Goal: Transaction & Acquisition: Book appointment/travel/reservation

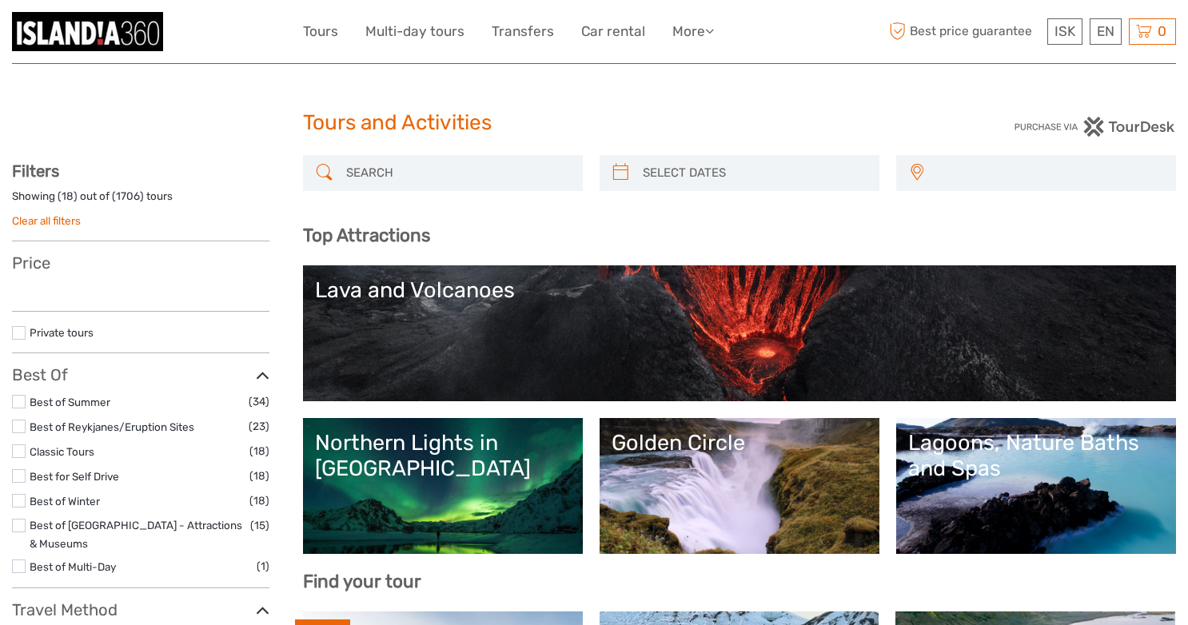
select select
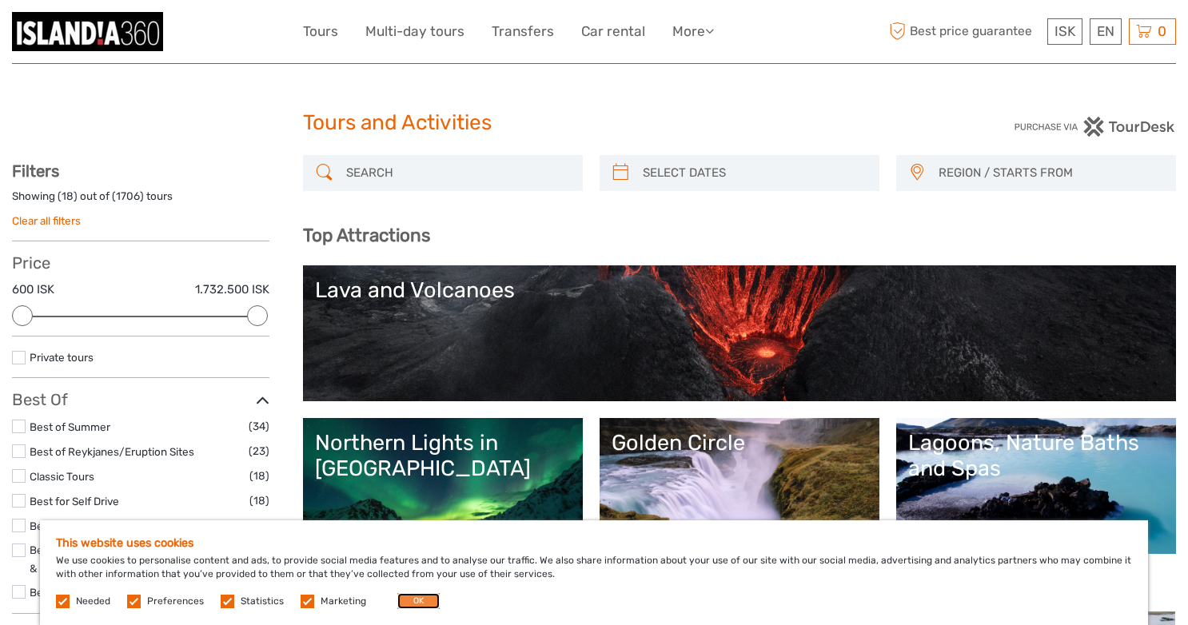
click at [413, 599] on button "OK" at bounding box center [418, 601] width 42 height 16
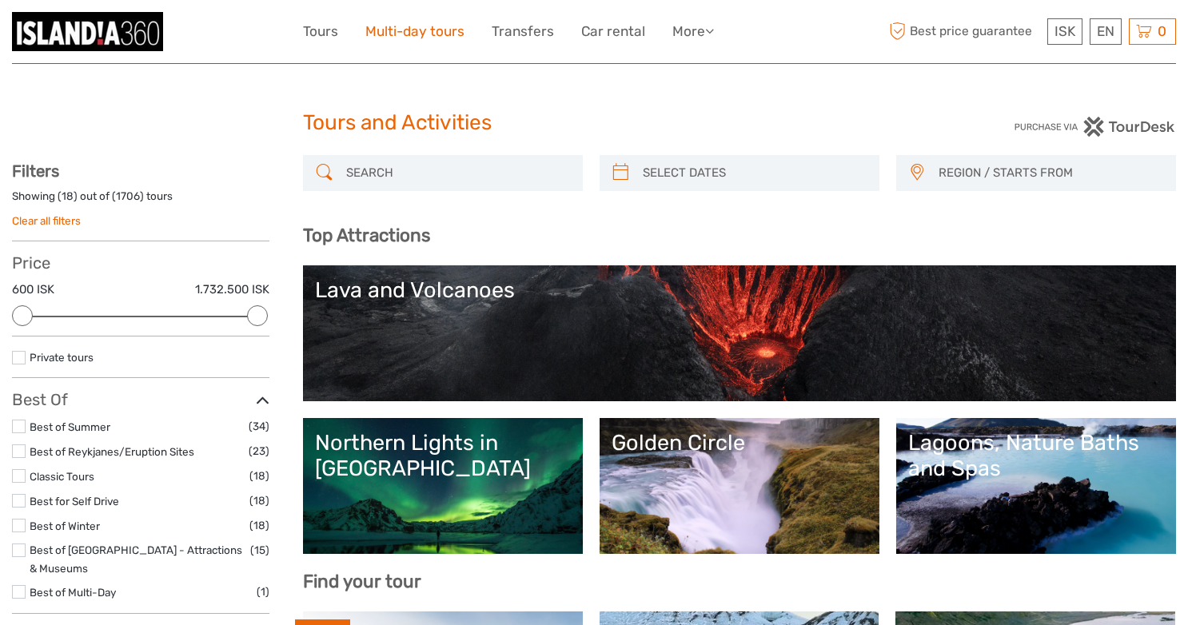
click at [412, 30] on link "Multi-day tours" at bounding box center [414, 31] width 99 height 23
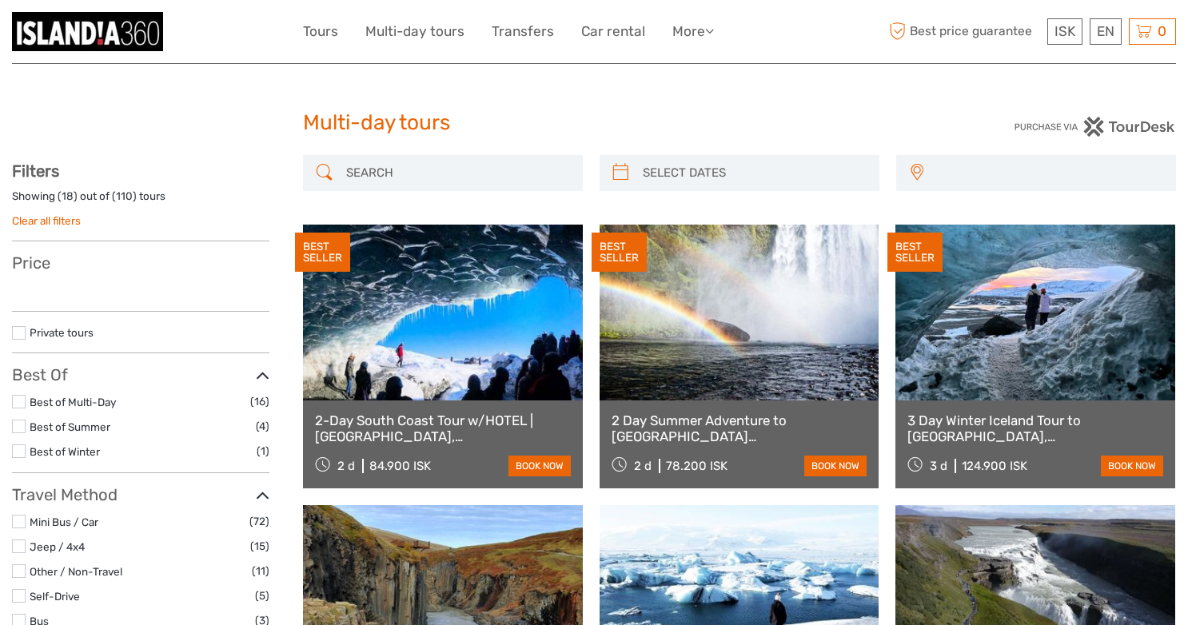
select select
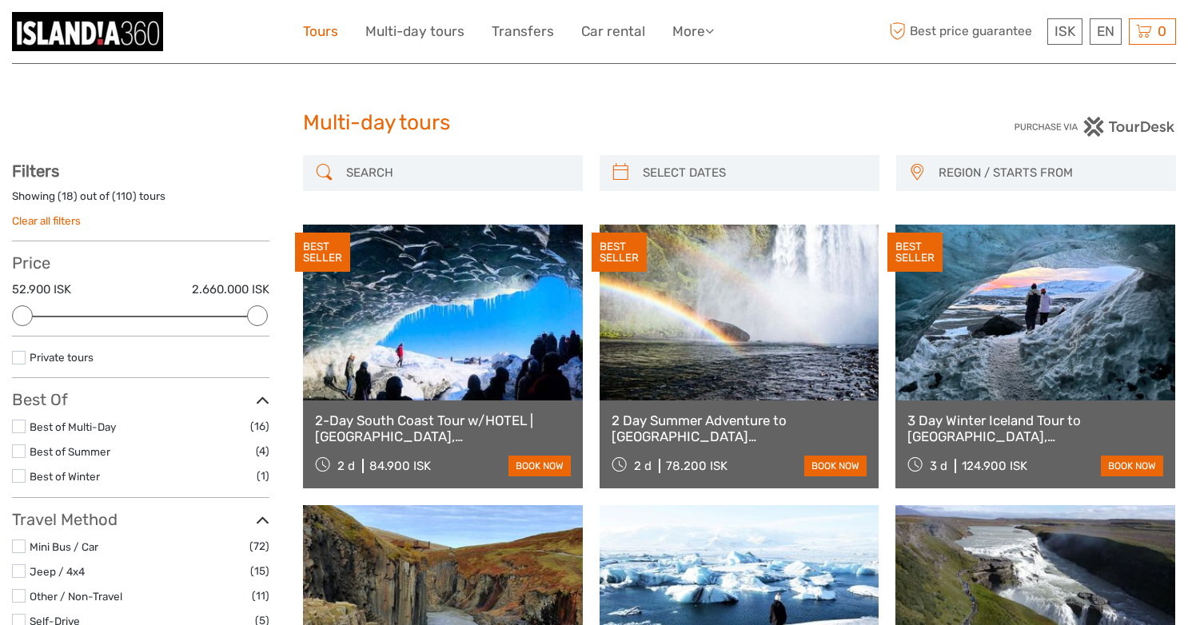
click at [328, 36] on link "Tours" at bounding box center [320, 31] width 35 height 23
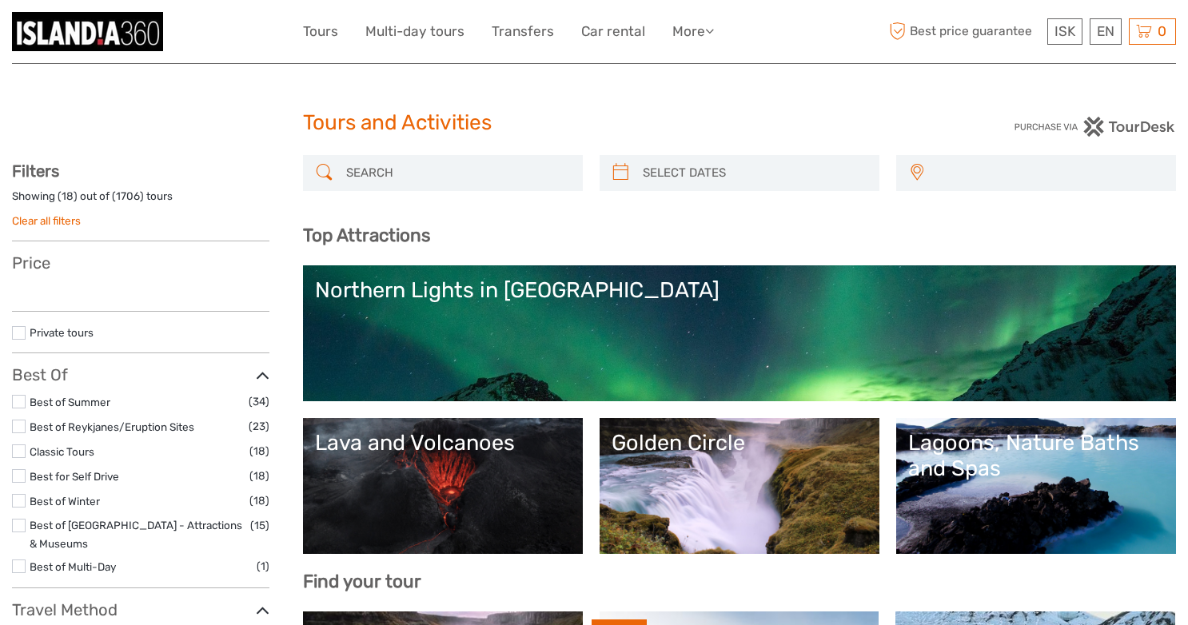
select select
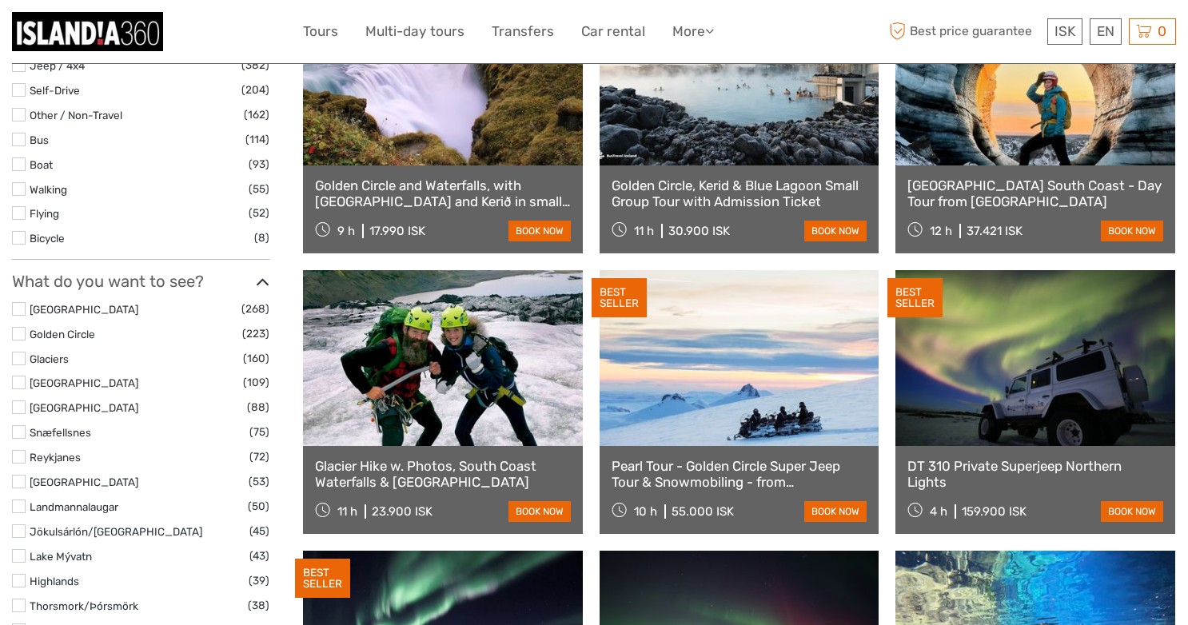
scroll to position [670, 0]
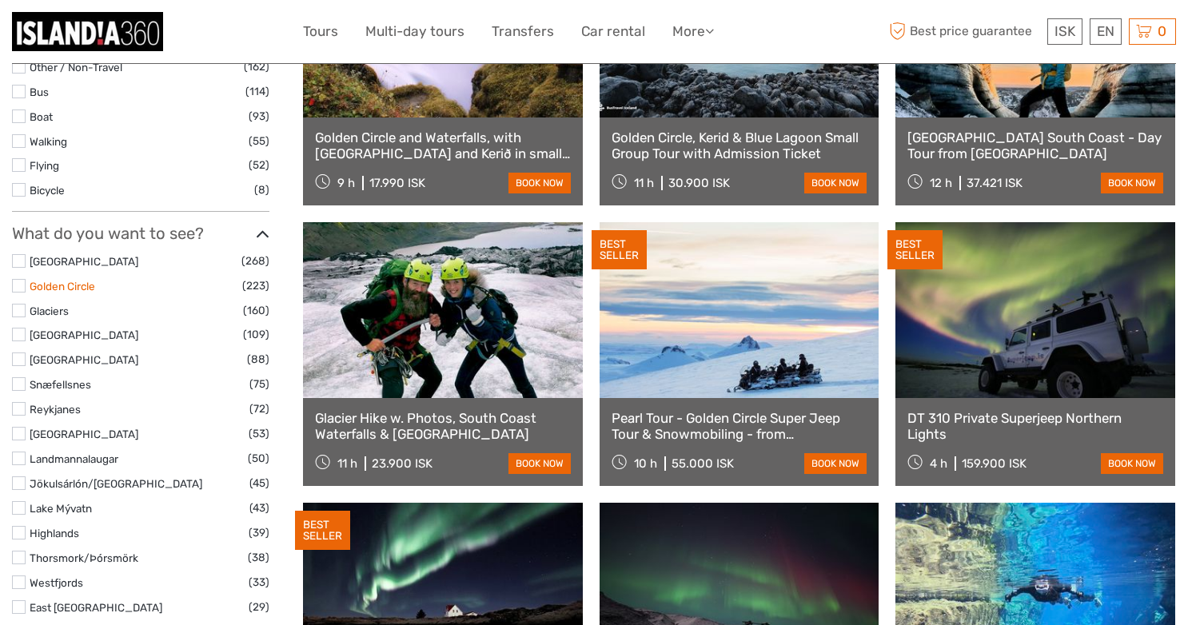
click at [32, 280] on link "Golden Circle" at bounding box center [63, 286] width 66 height 13
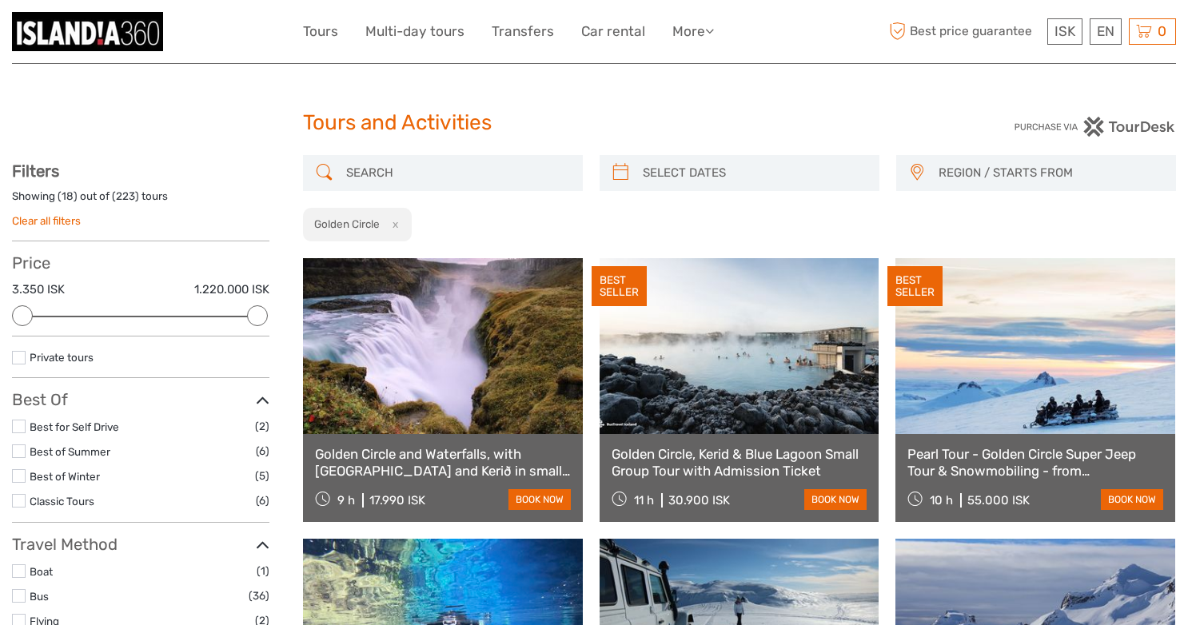
click at [459, 177] on input "search" at bounding box center [457, 173] width 235 height 28
click at [986, 175] on span "REGION / STARTS FROM" at bounding box center [1049, 173] width 237 height 26
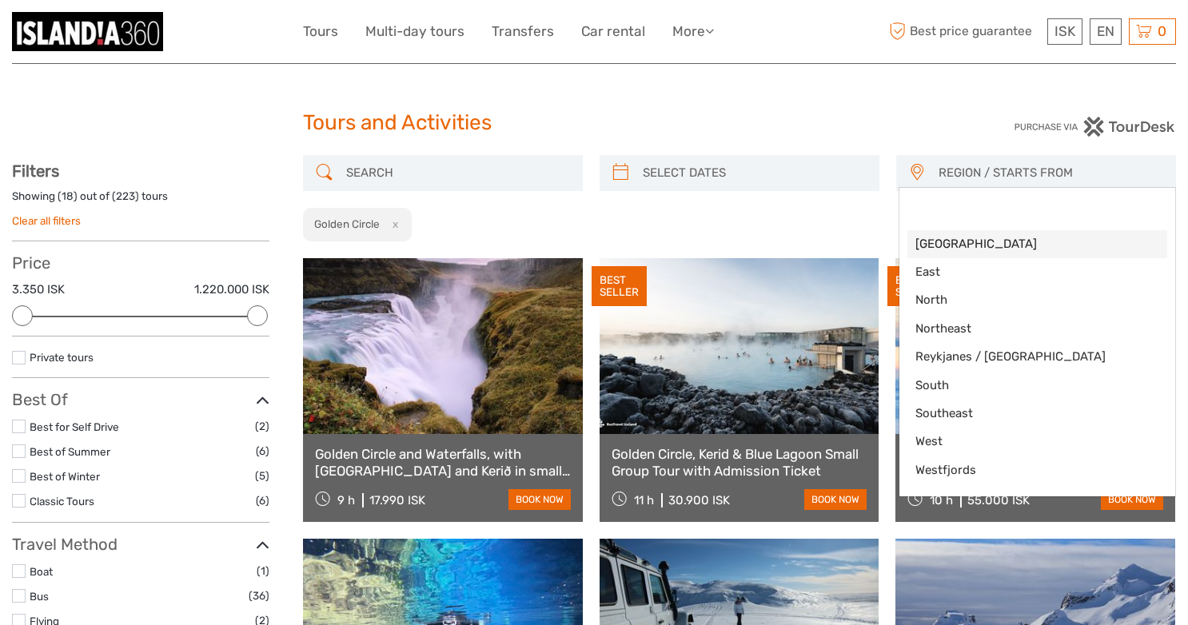
click at [975, 246] on span "[GEOGRAPHIC_DATA]" at bounding box center [1023, 244] width 217 height 17
select select "[GEOGRAPHIC_DATA]"
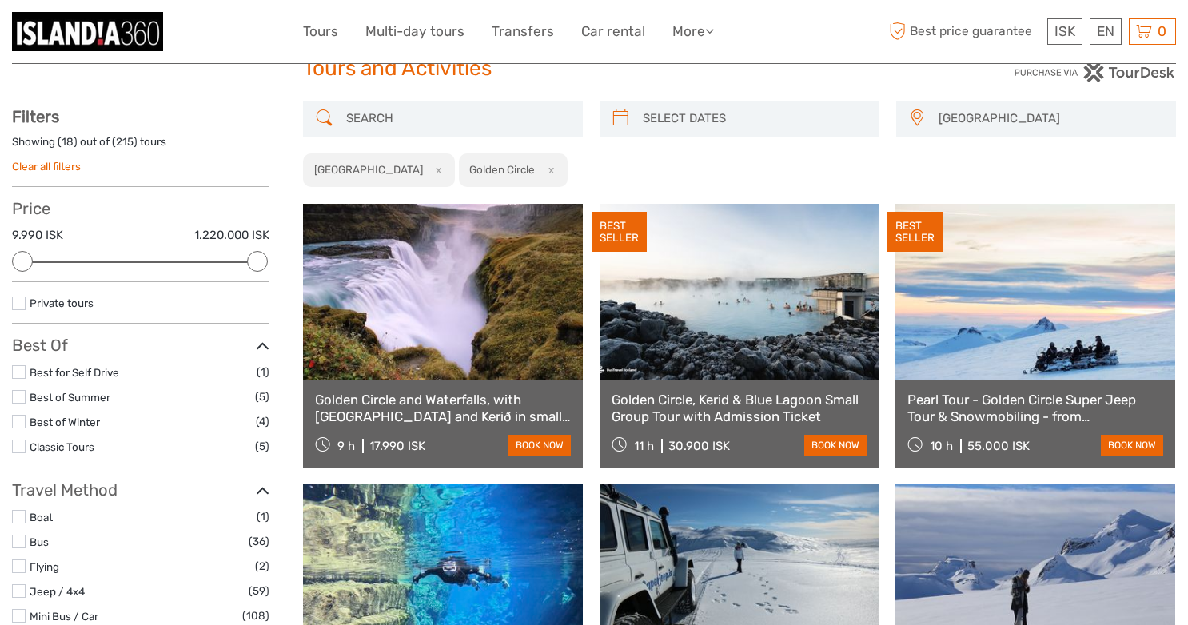
scroll to position [53, 0]
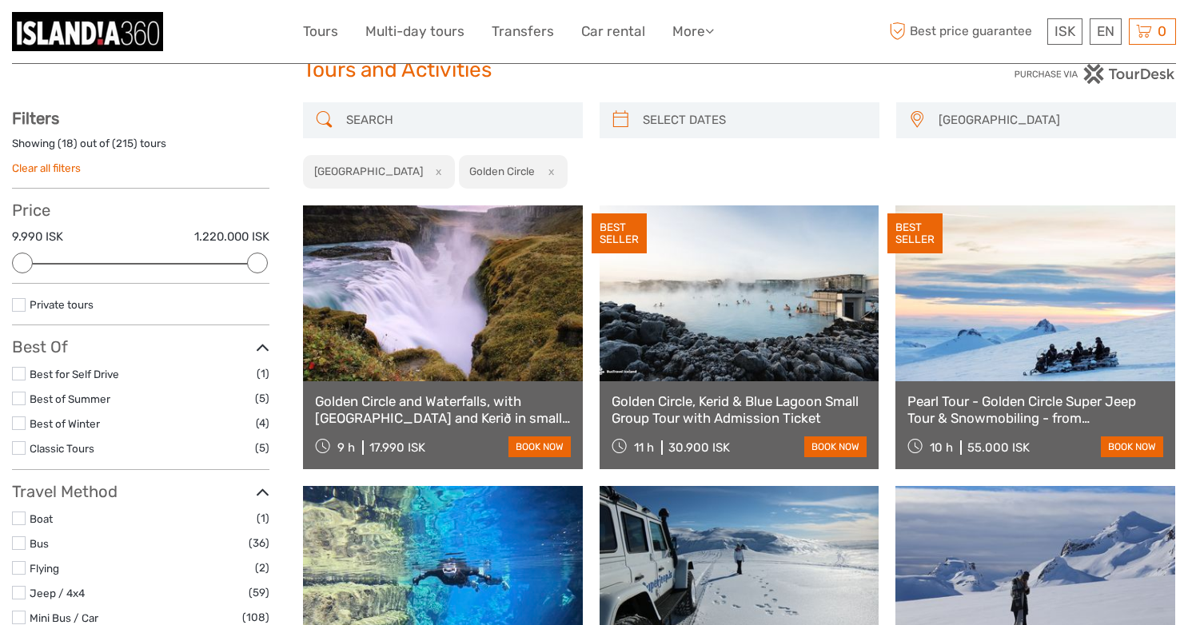
click at [1049, 400] on link "Pearl Tour - Golden Circle Super Jeep Tour & Snowmobiling - from [GEOGRAPHIC_DA…" at bounding box center [1035, 409] width 256 height 33
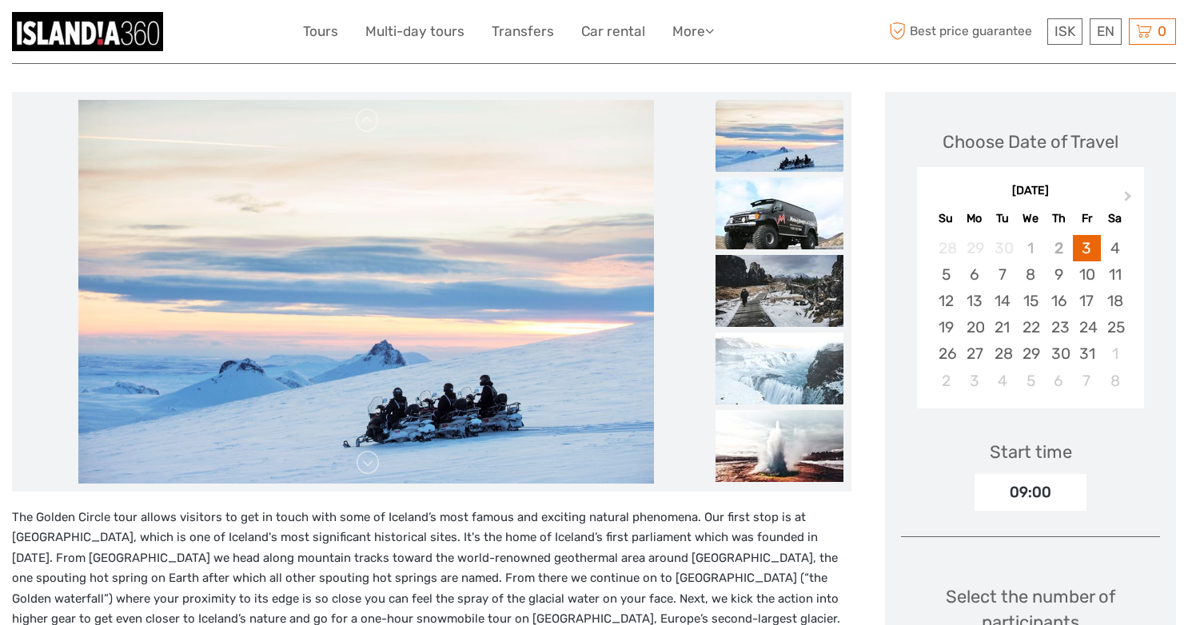
scroll to position [180, 0]
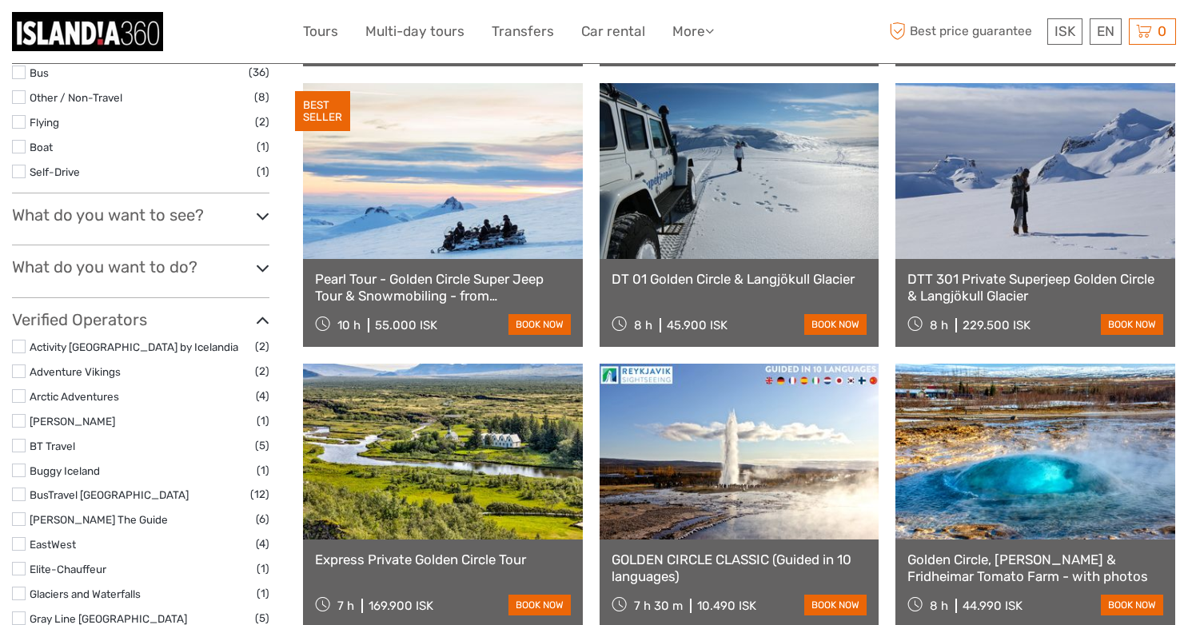
scroll to position [503, 0]
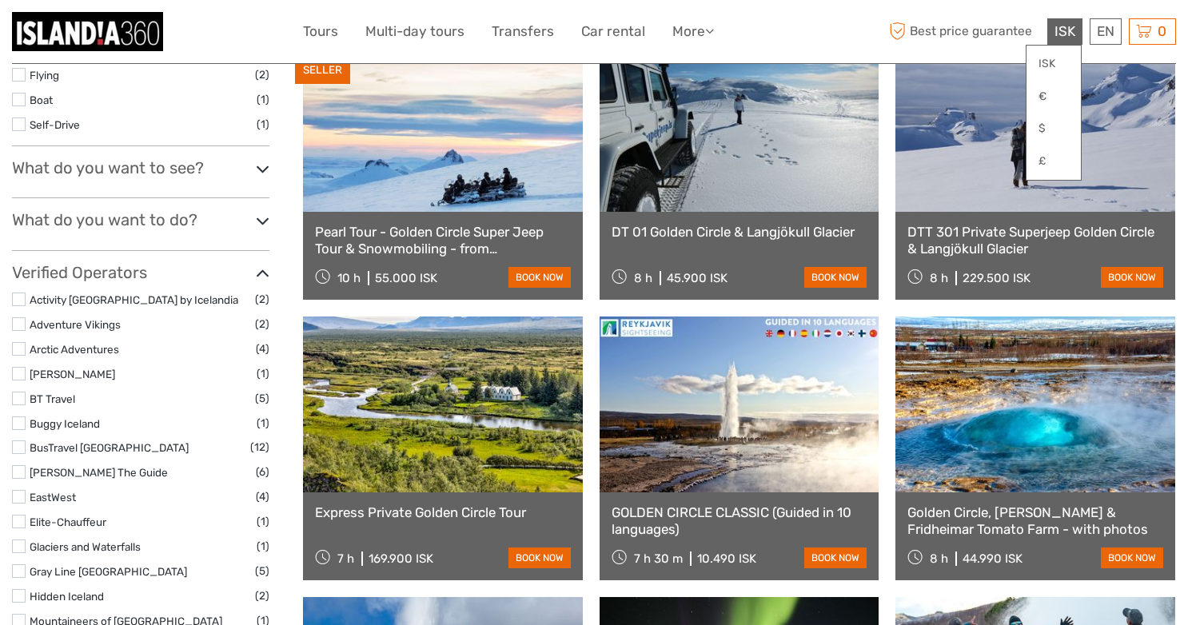
click at [1072, 28] on span "ISK" at bounding box center [1064, 31] width 21 height 16
click at [1045, 98] on link "€" at bounding box center [1053, 96] width 54 height 29
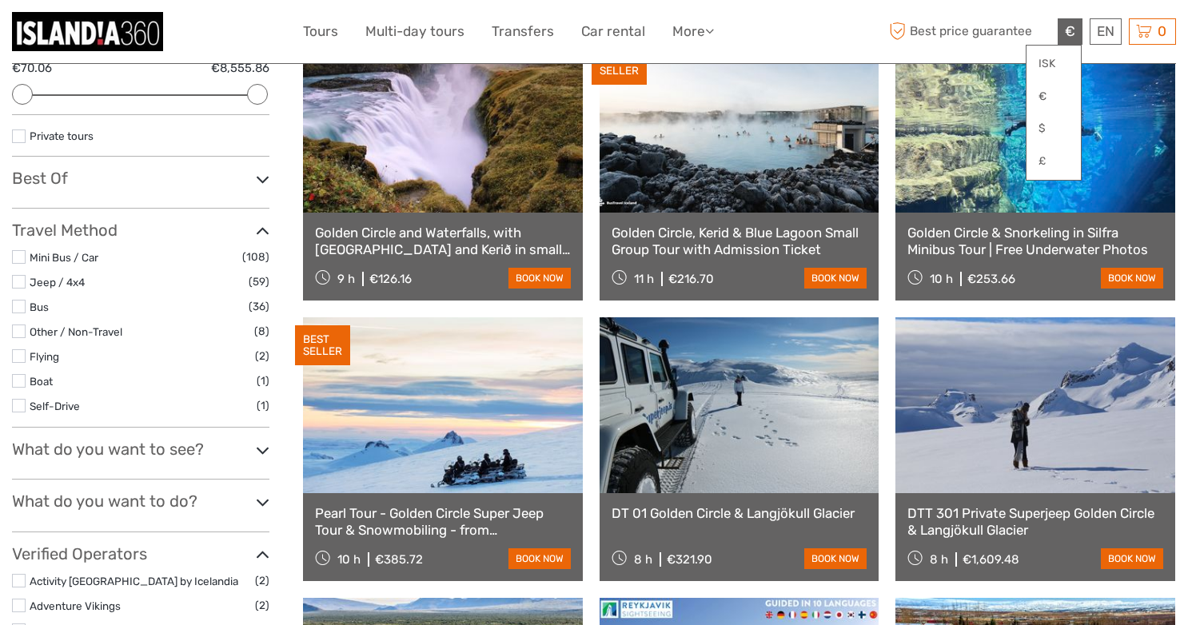
scroll to position [0, 0]
